Goal: Transaction & Acquisition: Register for event/course

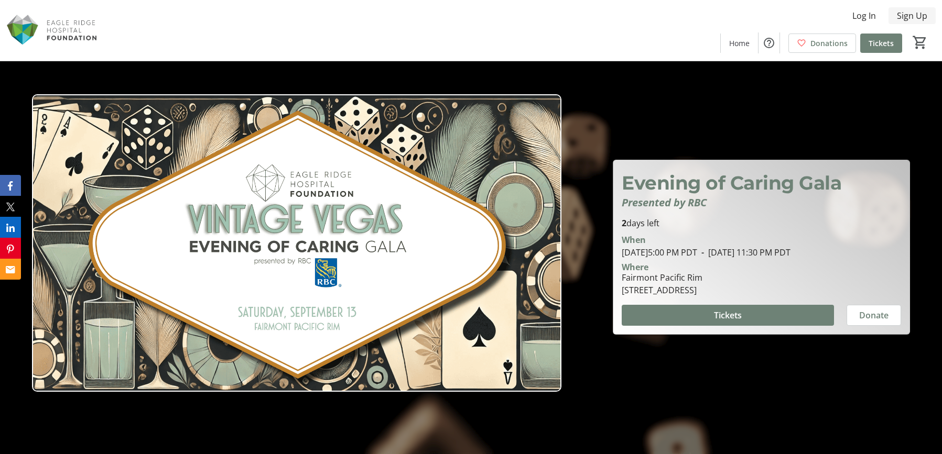
click at [906, 17] on span "Sign Up" at bounding box center [912, 15] width 30 height 13
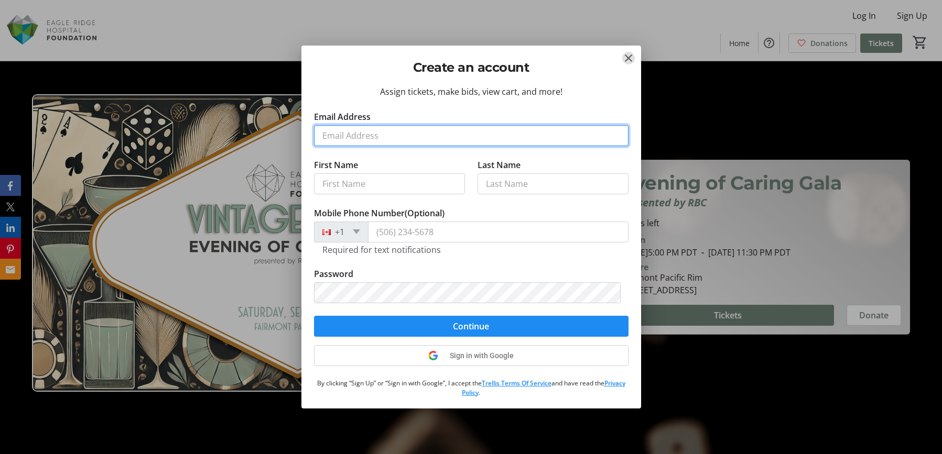
click at [388, 137] on input "Email Address" at bounding box center [471, 135] width 314 height 21
type input "[PERSON_NAME][DOMAIN_NAME][EMAIL_ADDRESS][PERSON_NAME][DOMAIN_NAME]"
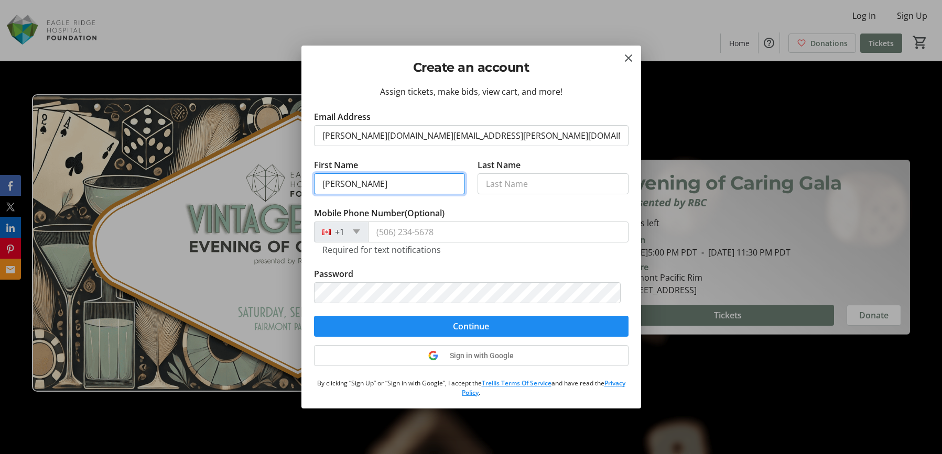
type input "[PERSON_NAME]"
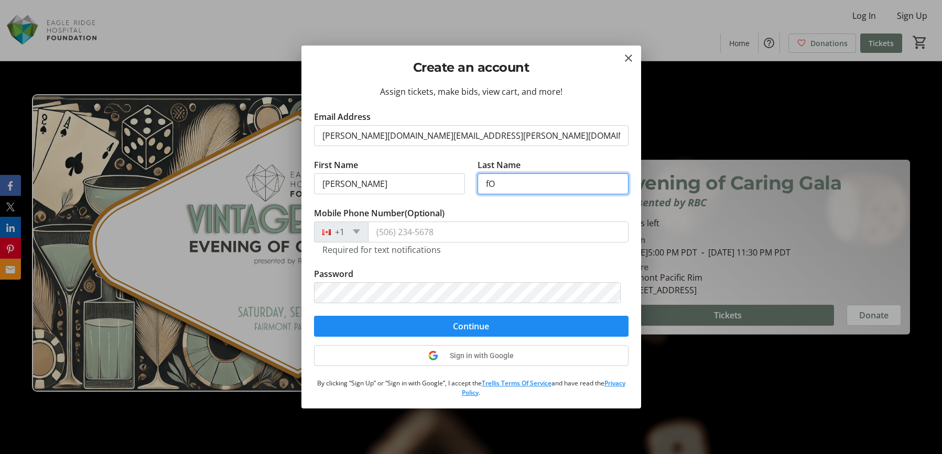
type input "f"
type input "FOX"
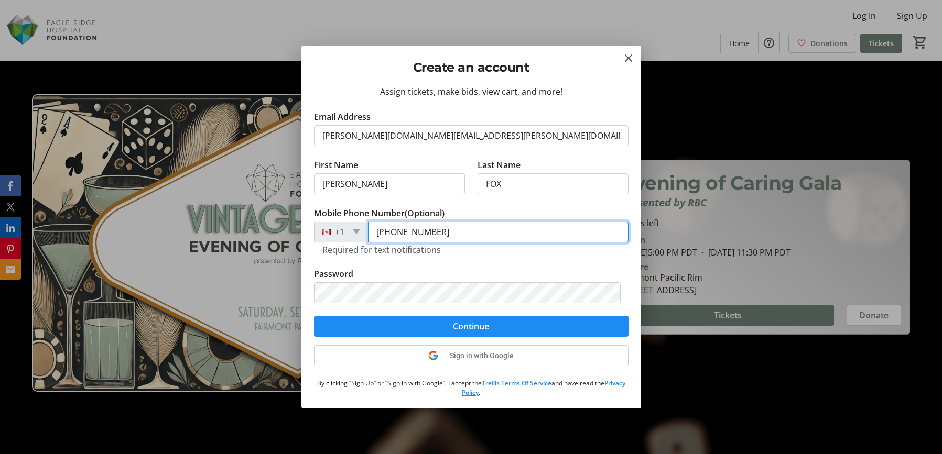
type input "[PHONE_NUMBER]"
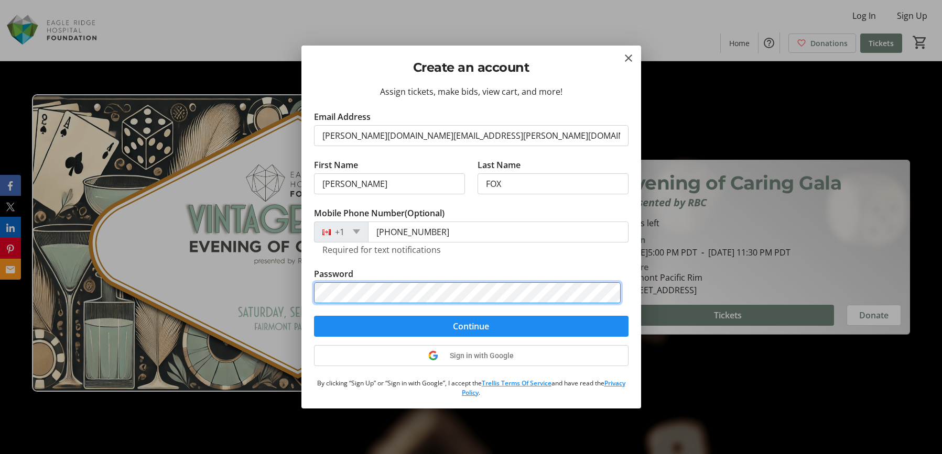
click at [277, 290] on div "Create an account Assign tickets, make bids, view cart, and more! Email Address…" at bounding box center [471, 227] width 942 height 454
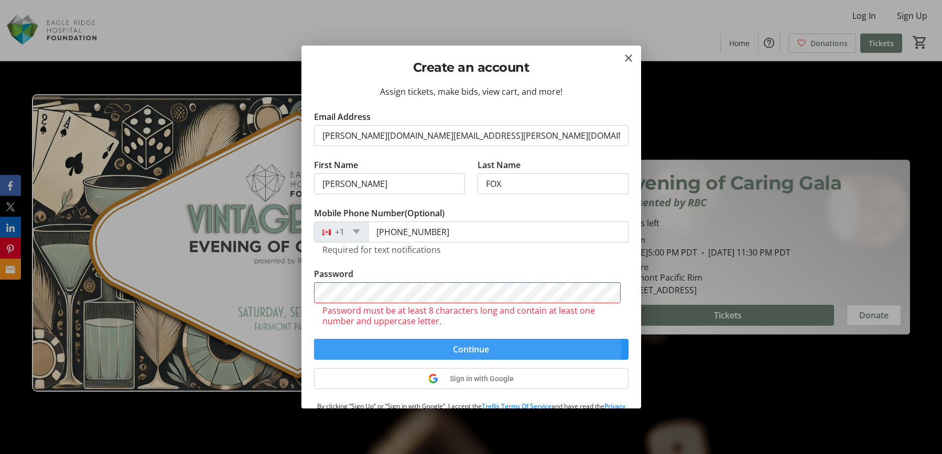
click at [449, 322] on form "Email Address [PERSON_NAME][DOMAIN_NAME][EMAIL_ADDRESS][PERSON_NAME][DOMAIN_NAM…" at bounding box center [471, 235] width 314 height 249
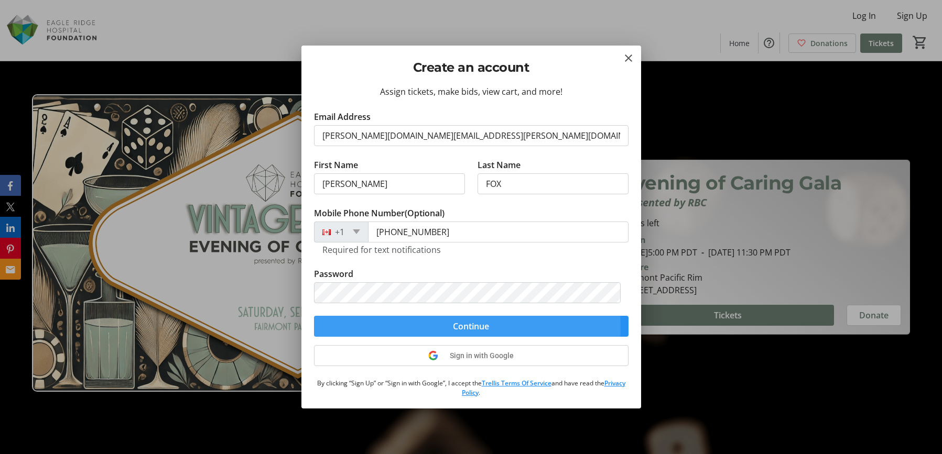
click at [434, 327] on span "submit" at bounding box center [471, 326] width 314 height 25
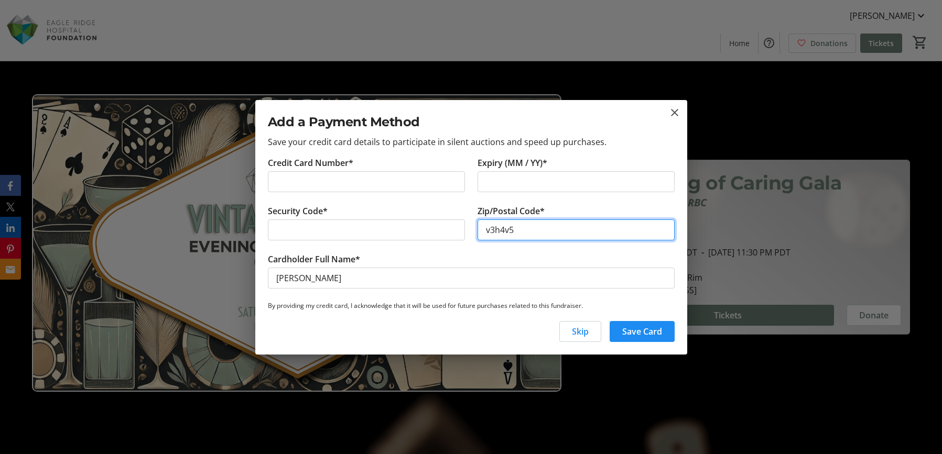
type input "v3h4v5"
click at [649, 329] on span "Save Card" at bounding box center [642, 331] width 40 height 13
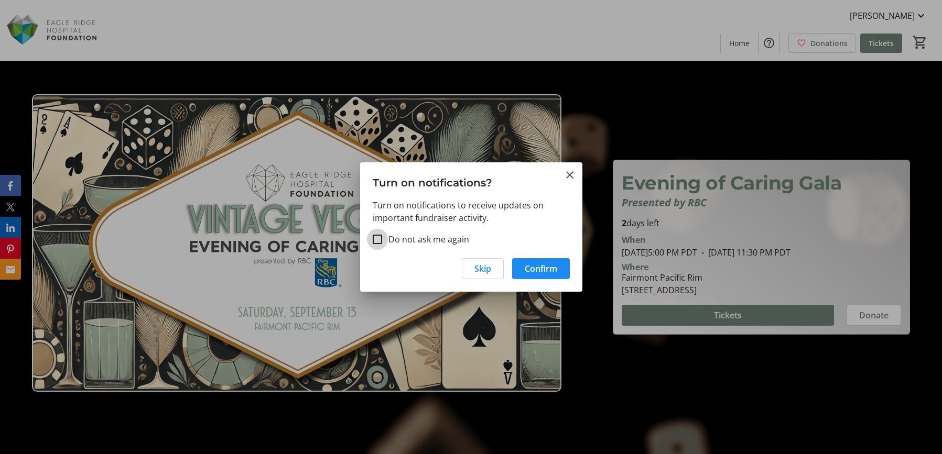
click at [374, 238] on input "Do not ask me again" at bounding box center [377, 239] width 9 height 9
checkbox input "true"
click at [542, 270] on span "Confirm" at bounding box center [541, 269] width 32 height 13
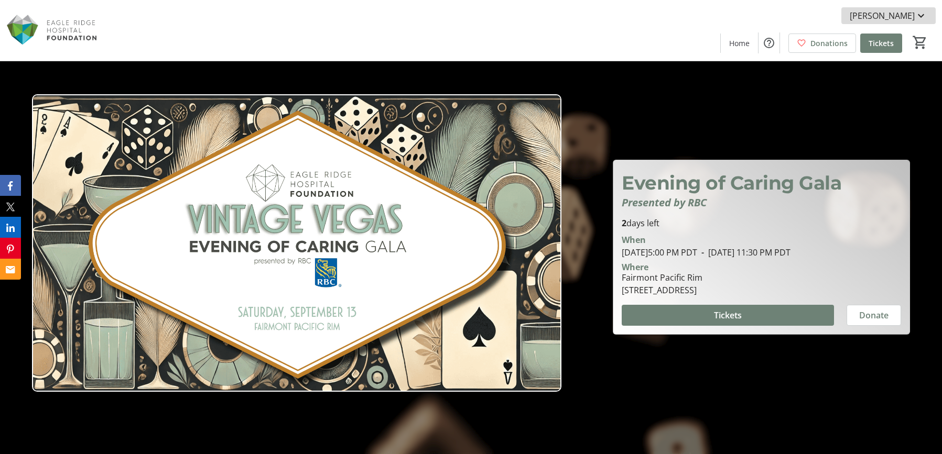
click at [920, 15] on mat-icon at bounding box center [920, 15] width 13 height 13
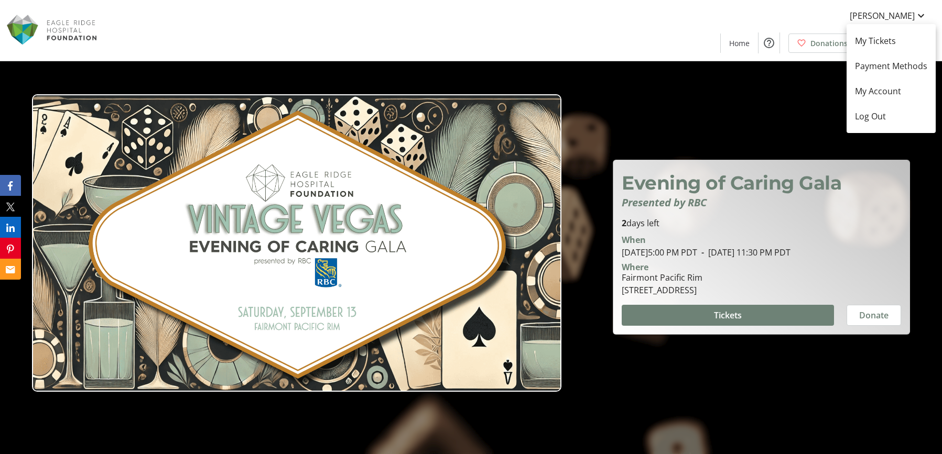
click at [555, 135] on div at bounding box center [471, 227] width 942 height 454
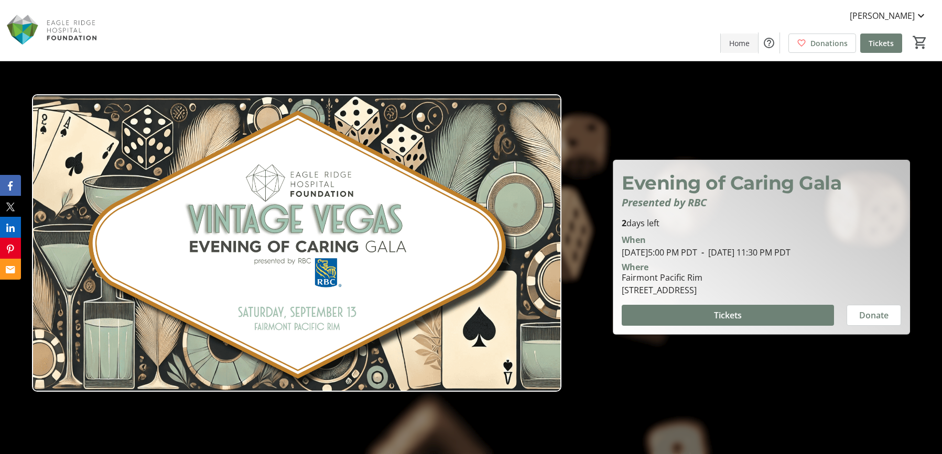
click at [739, 40] on span "Home" at bounding box center [739, 43] width 20 height 11
